Goal: Transaction & Acquisition: Purchase product/service

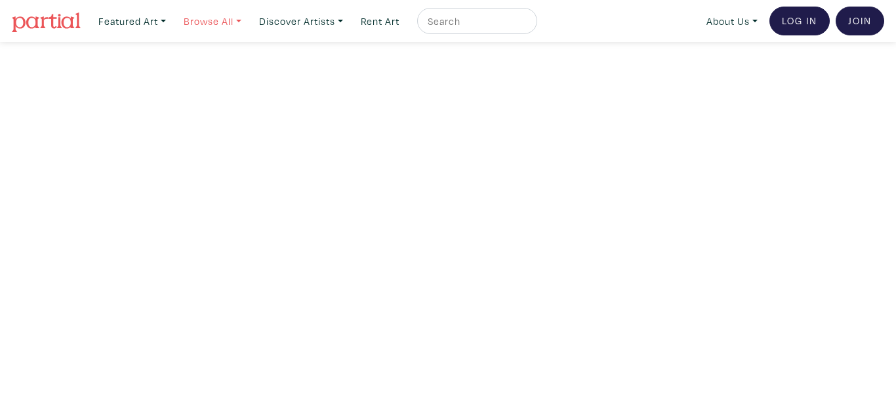
click at [172, 23] on link "Browse All" at bounding box center [131, 21] width 79 height 27
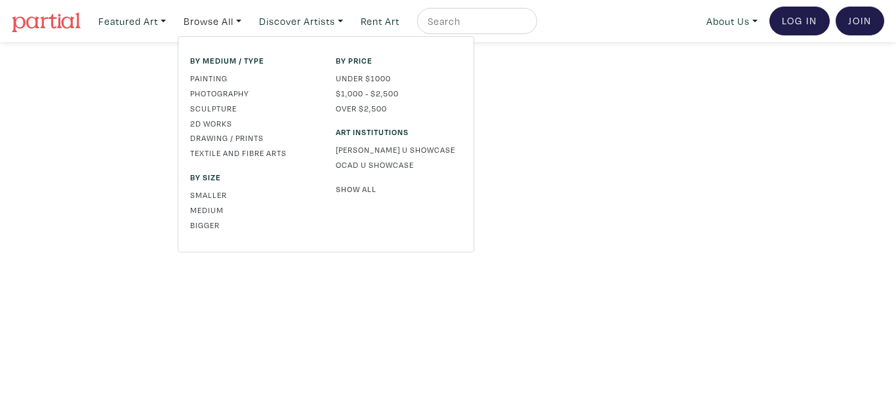
click at [346, 188] on link "Show All" at bounding box center [399, 189] width 126 height 12
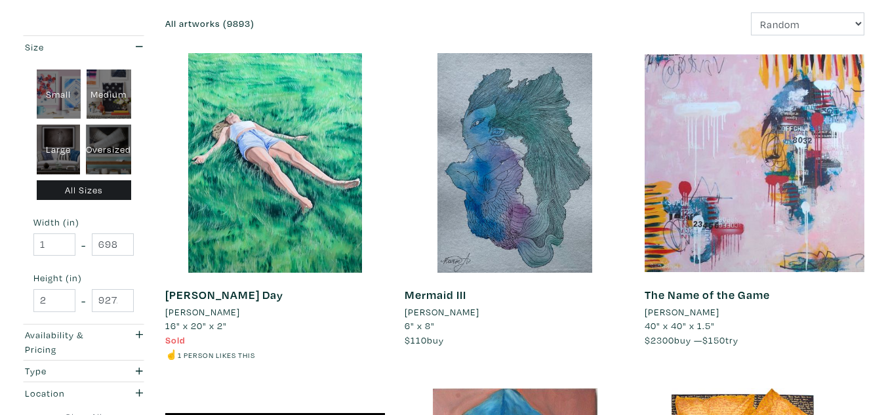
scroll to position [184, 0]
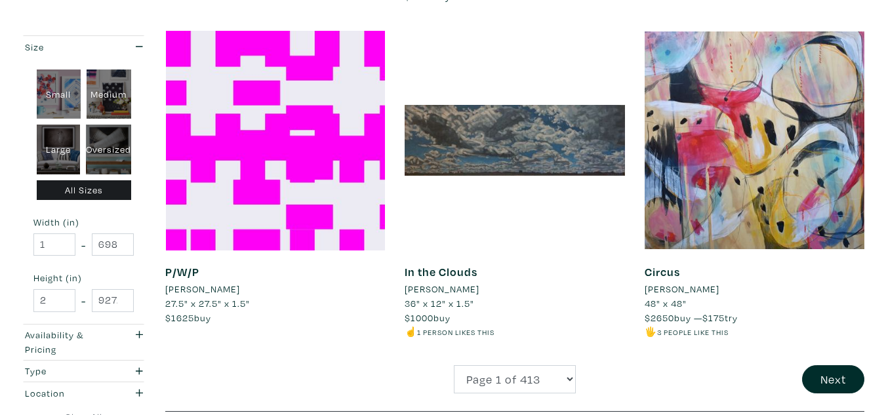
scroll to position [2617, 0]
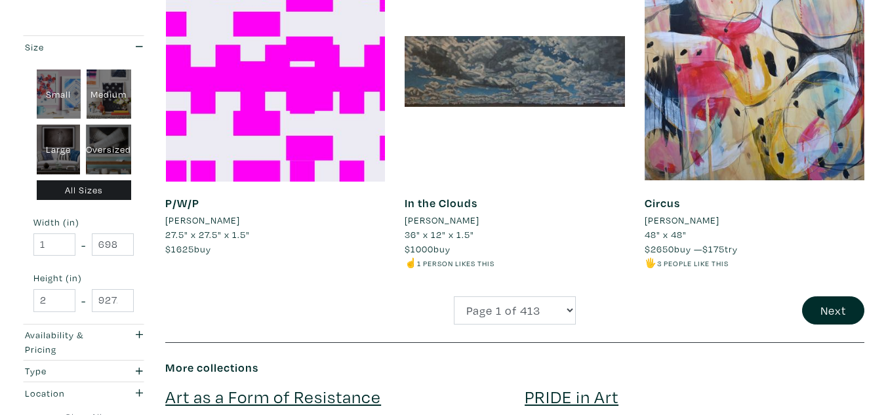
click at [806, 296] on div "Next" at bounding box center [754, 310] width 239 height 28
click at [833, 296] on button "Next" at bounding box center [833, 310] width 62 height 28
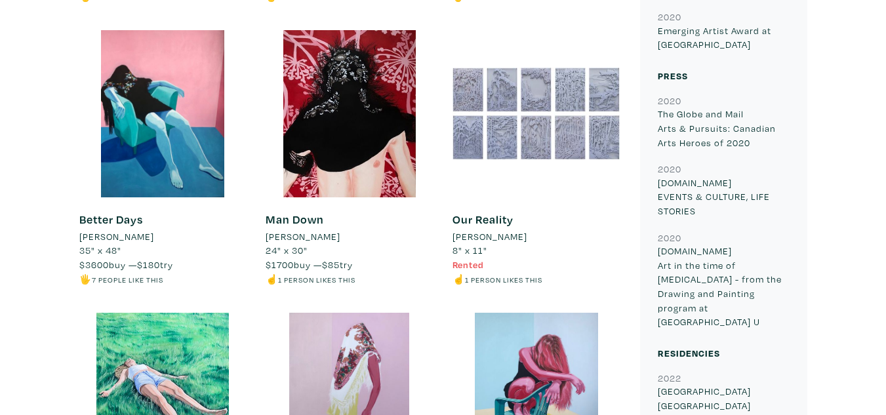
scroll to position [2401, 0]
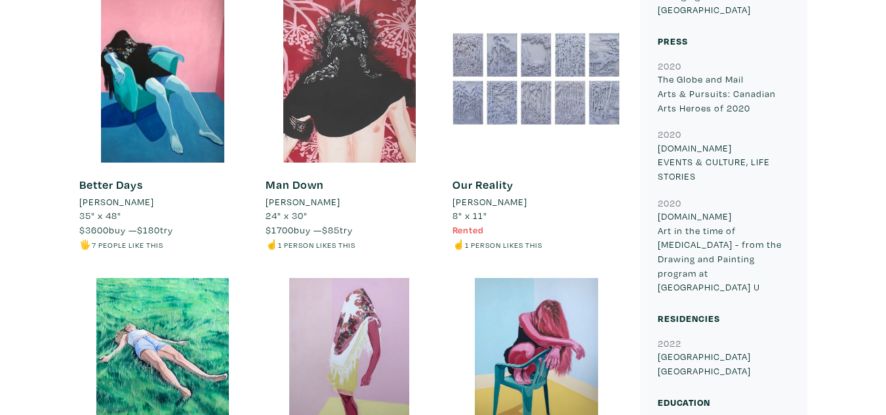
click at [343, 106] on div at bounding box center [349, 78] width 167 height 167
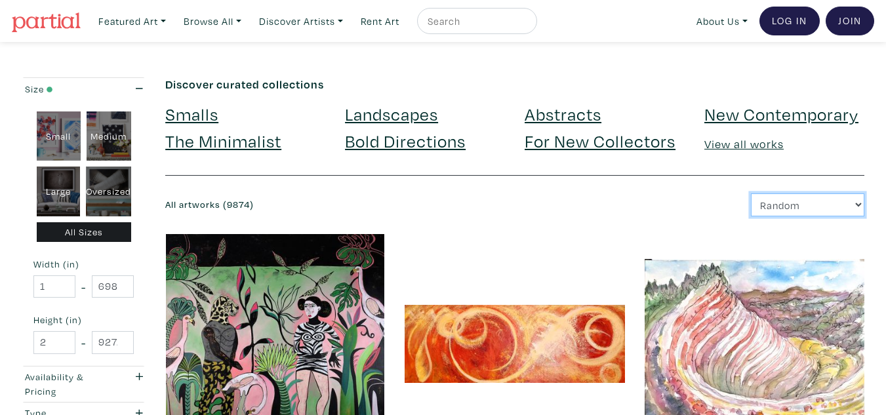
click at [775, 206] on select "Newest Random Price: Low to High Price: High to Low" at bounding box center [807, 204] width 113 height 23
select select "id"
click at [751, 193] on select "Newest Random Price: Low to High Price: High to Low" at bounding box center [807, 204] width 113 height 23
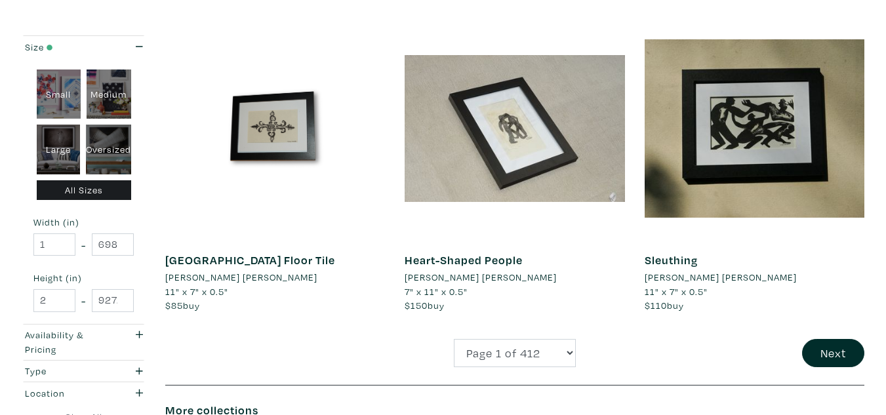
scroll to position [2543, 0]
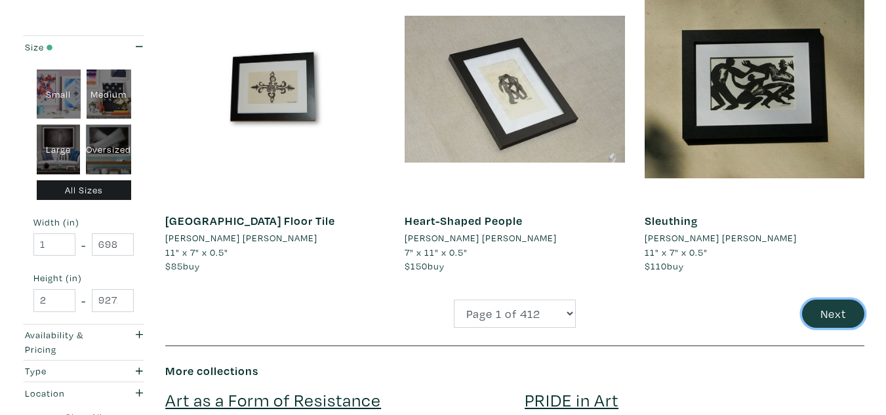
click at [831, 300] on button "Next" at bounding box center [833, 314] width 62 height 28
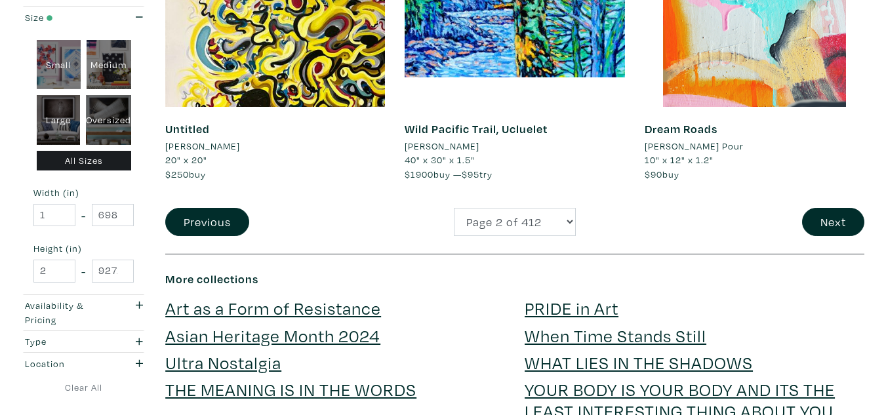
scroll to position [2620, 0]
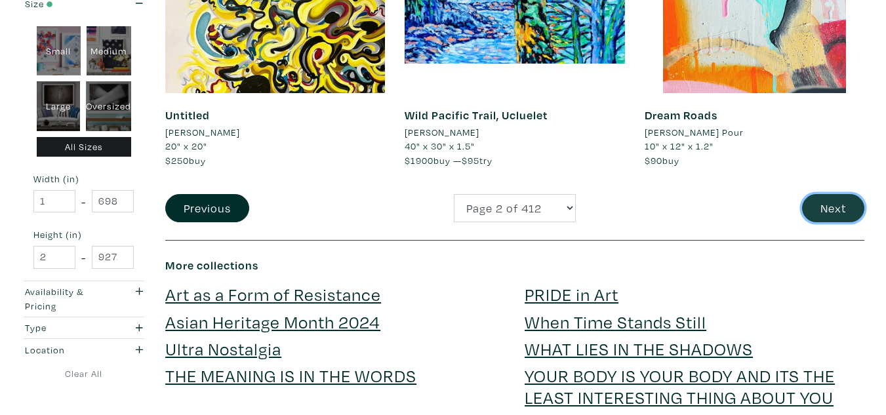
click at [838, 213] on button "Next" at bounding box center [833, 208] width 62 height 28
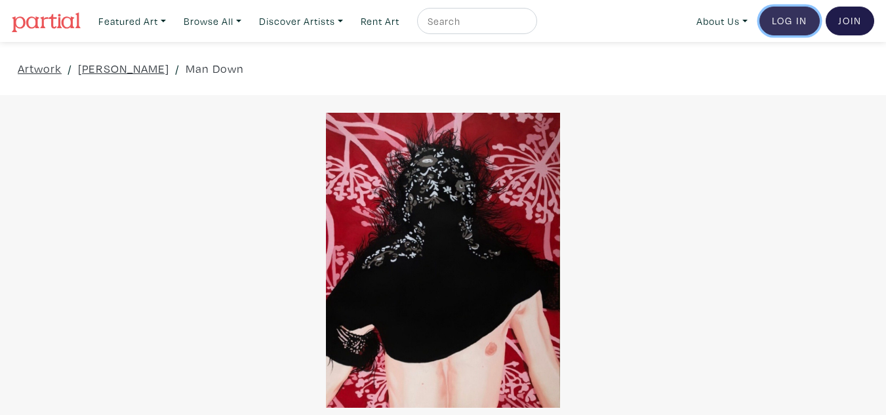
click at [785, 22] on link "Log In" at bounding box center [789, 21] width 60 height 29
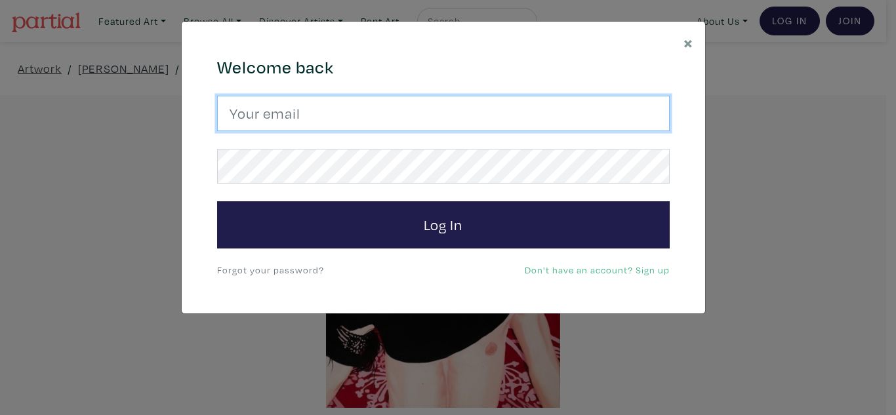
type input "jmp.goulart@gmail.com"
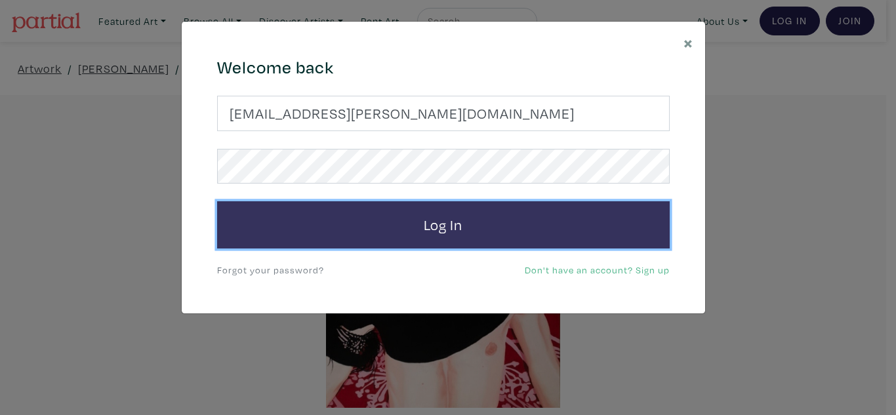
click at [441, 218] on button "Log In" at bounding box center [443, 224] width 452 height 47
